Goal: Transaction & Acquisition: Purchase product/service

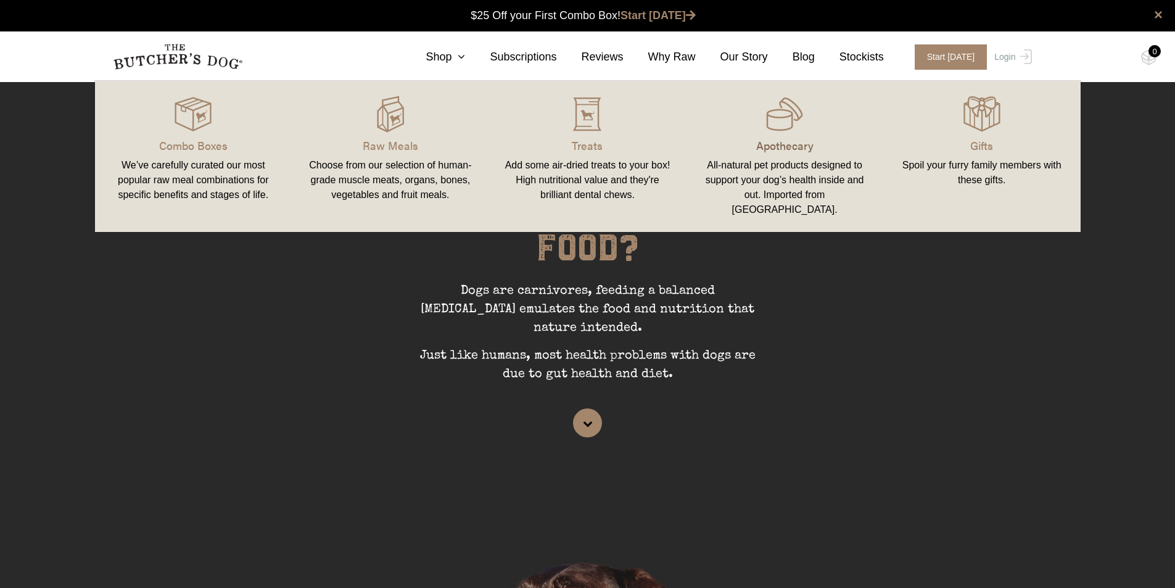
click at [766, 139] on p "Apothecary" at bounding box center [784, 145] width 168 height 17
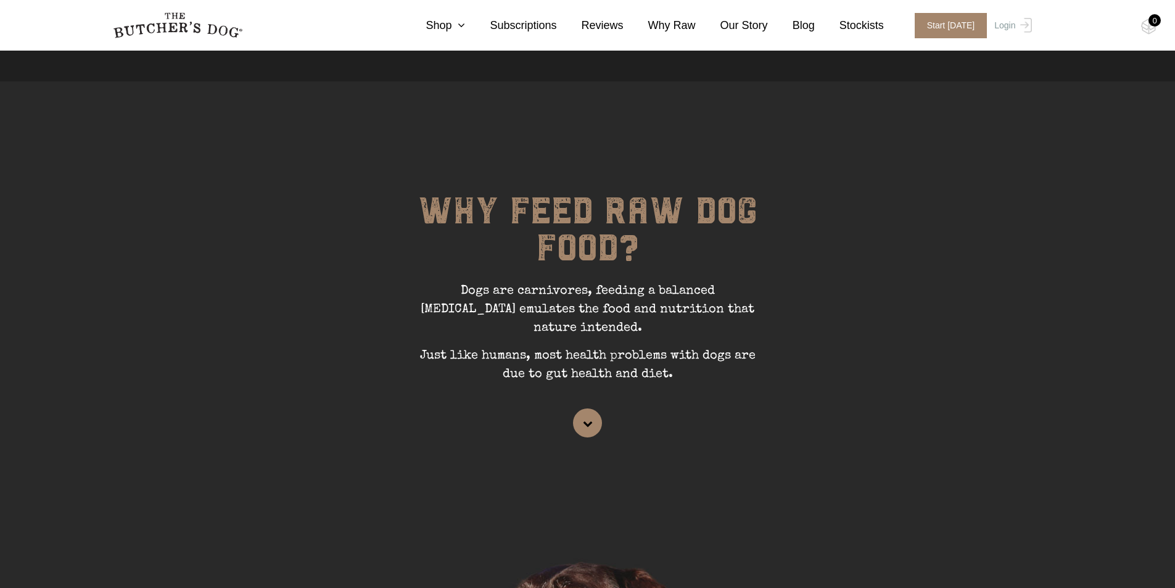
scroll to position [308, 0]
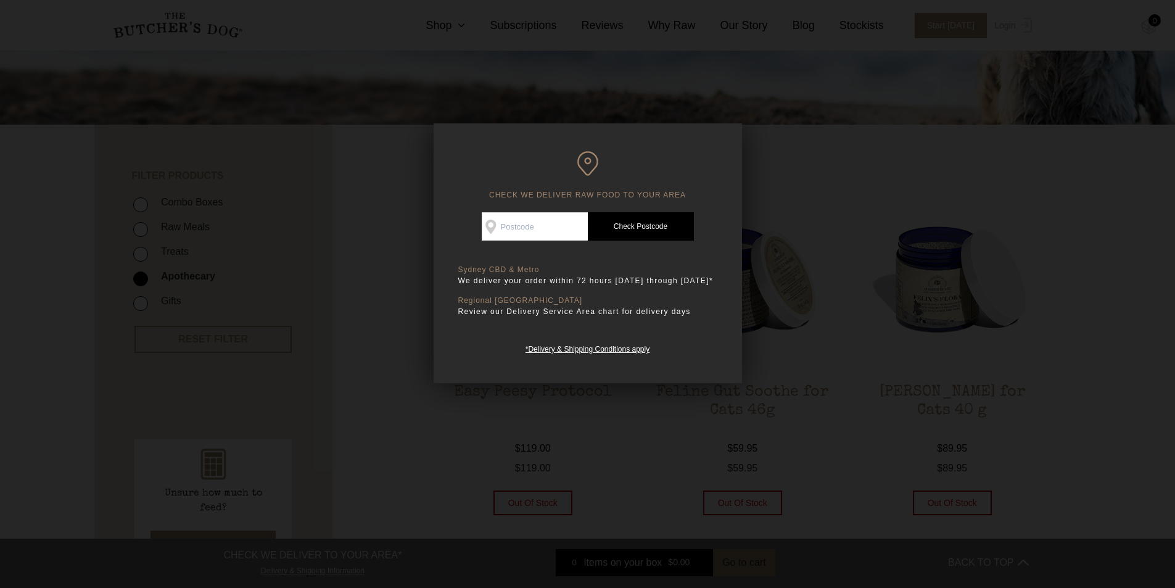
click at [374, 209] on div at bounding box center [587, 294] width 1175 height 588
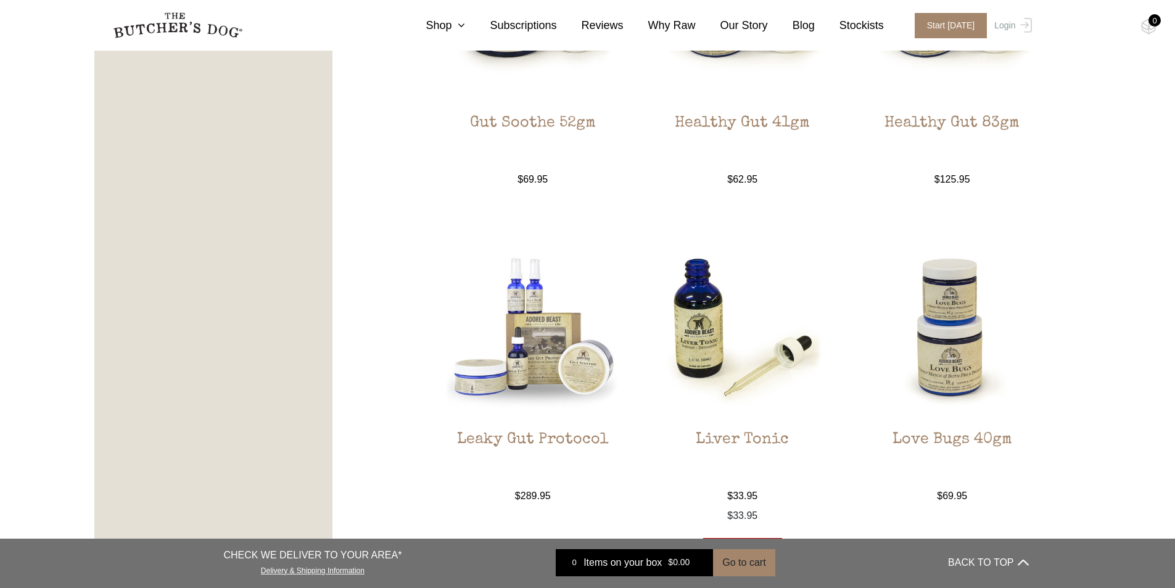
scroll to position [1295, 0]
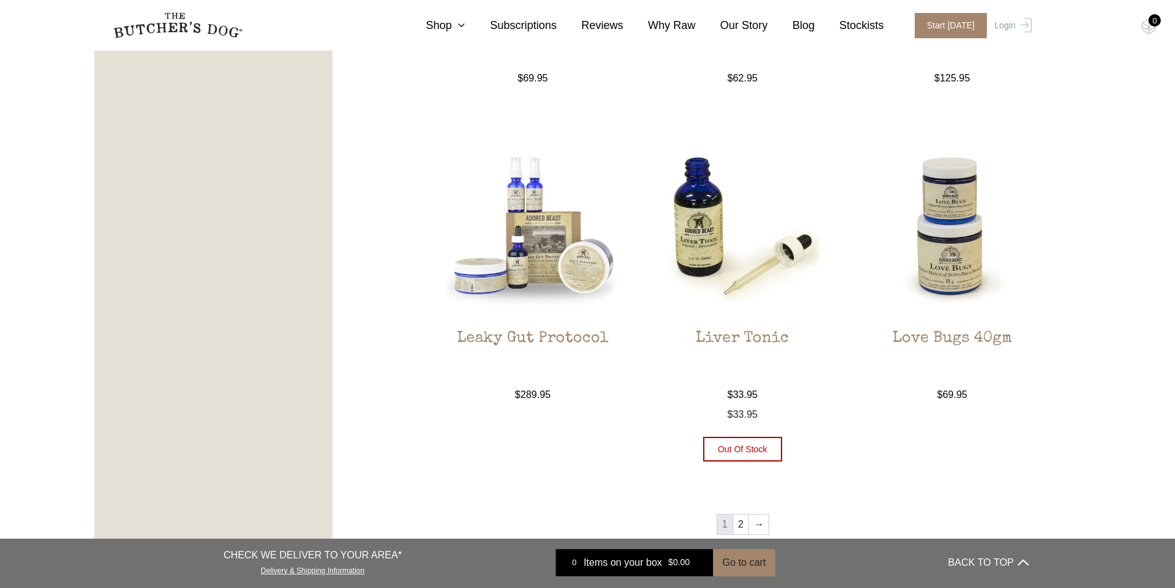
click at [697, 201] on img at bounding box center [742, 226] width 187 height 187
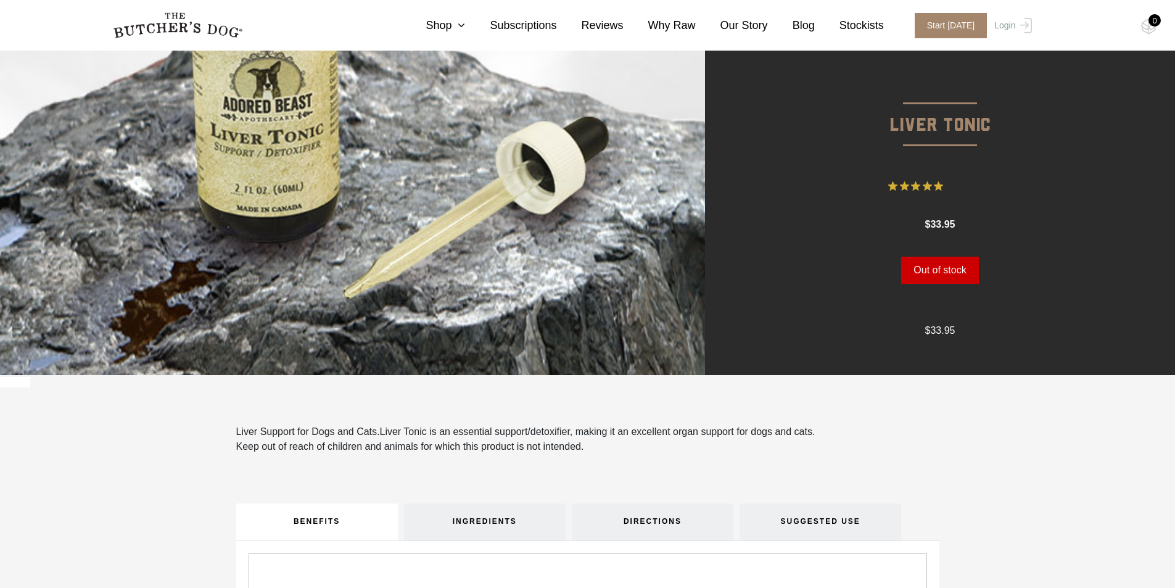
scroll to position [123, 0]
